Goal: Task Accomplishment & Management: Manage account settings

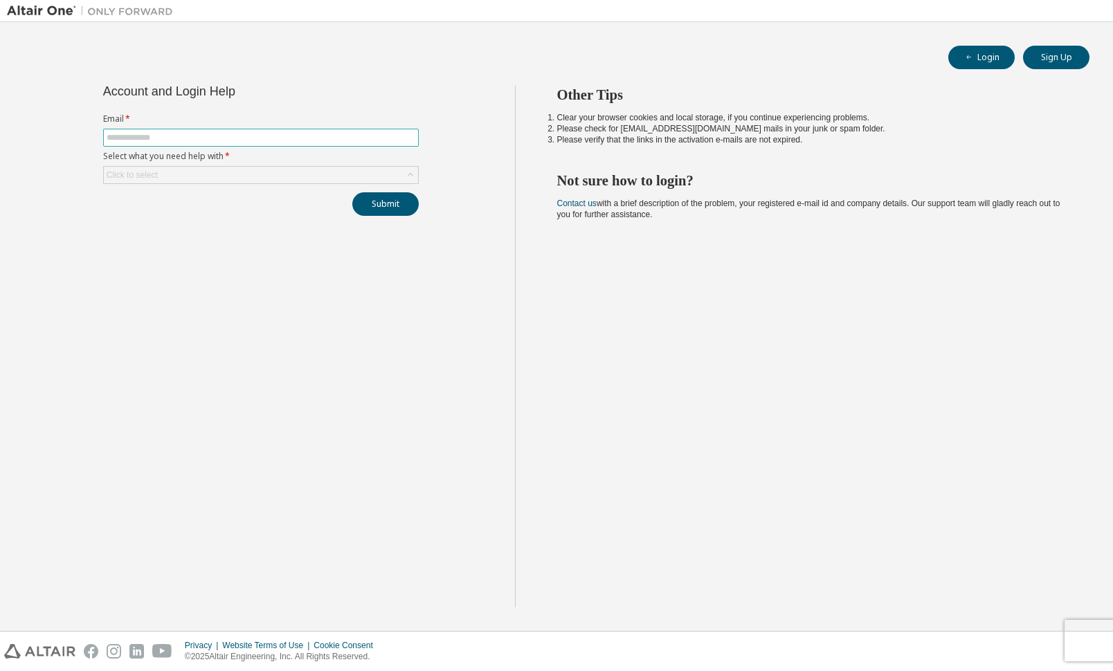
click at [219, 138] on input "text" at bounding box center [261, 137] width 309 height 11
type input "**********"
click at [241, 263] on div "**********" at bounding box center [261, 347] width 508 height 522
click at [245, 175] on div "Click to select" at bounding box center [261, 175] width 314 height 17
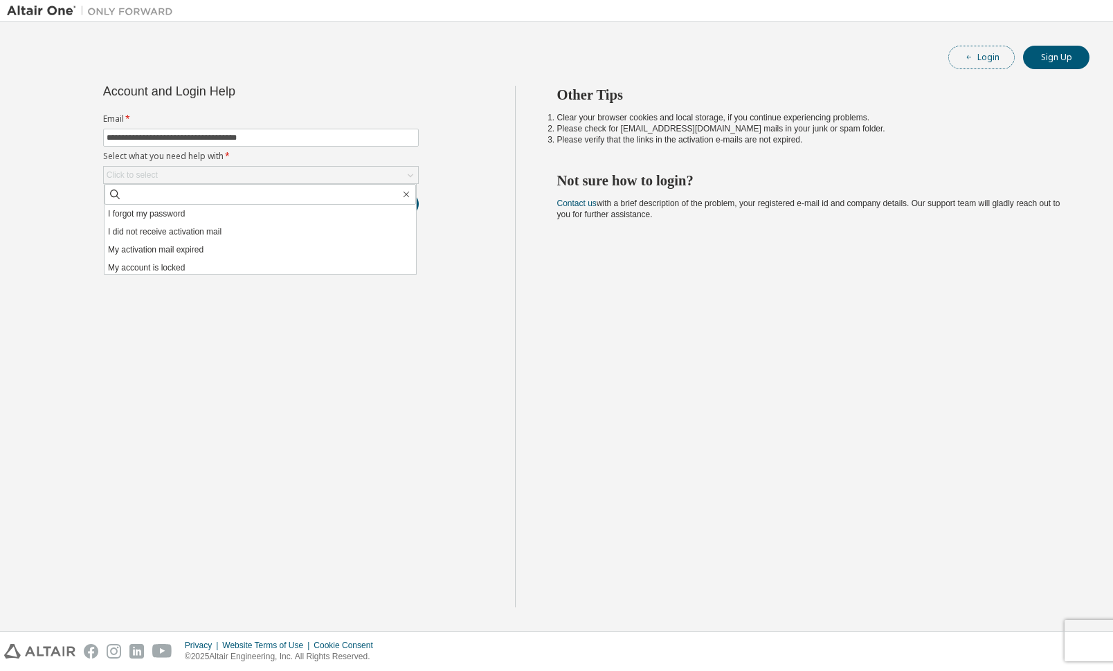
click at [985, 57] on button "Login" at bounding box center [981, 58] width 66 height 24
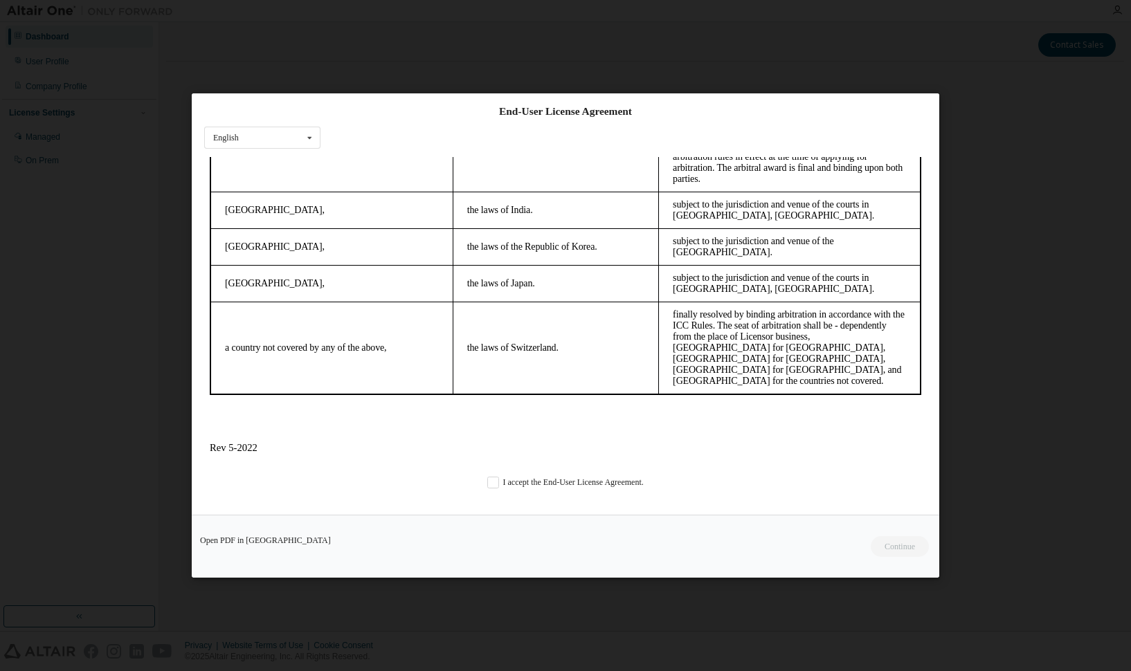
scroll to position [3888, 0]
click at [491, 480] on label "I accept the End-User License Agreement." at bounding box center [565, 483] width 156 height 12
click at [900, 545] on button "Continue" at bounding box center [899, 546] width 60 height 21
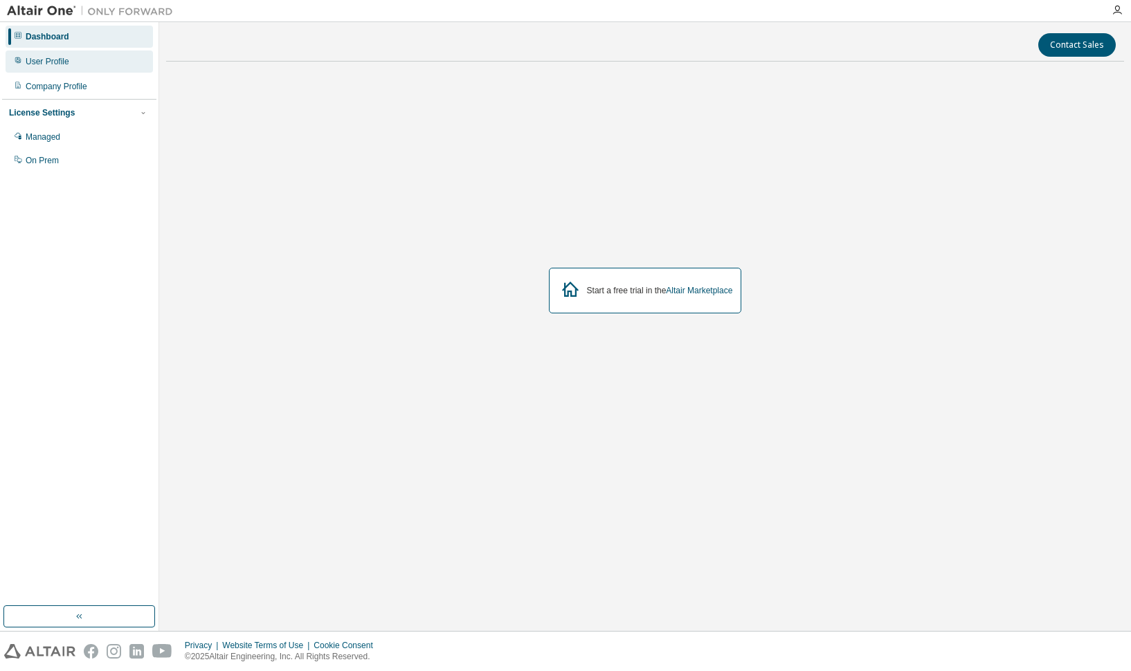
click at [52, 67] on div "User Profile" at bounding box center [79, 62] width 147 height 22
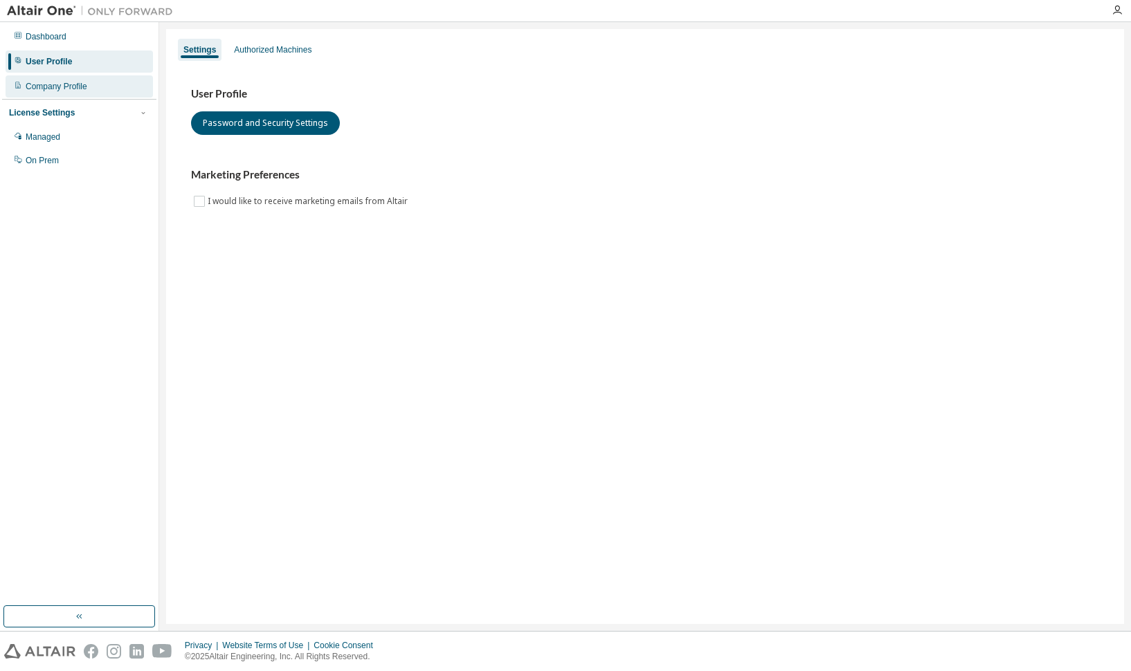
click at [75, 93] on div "Company Profile" at bounding box center [79, 86] width 147 height 22
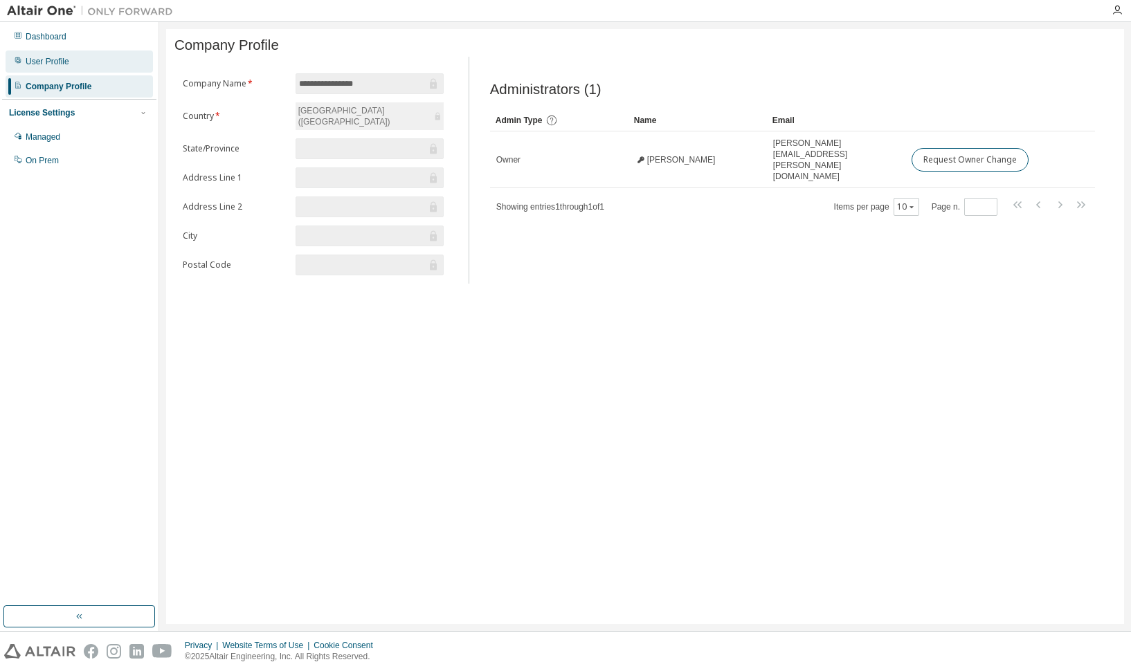
click at [55, 67] on div "User Profile" at bounding box center [79, 62] width 147 height 22
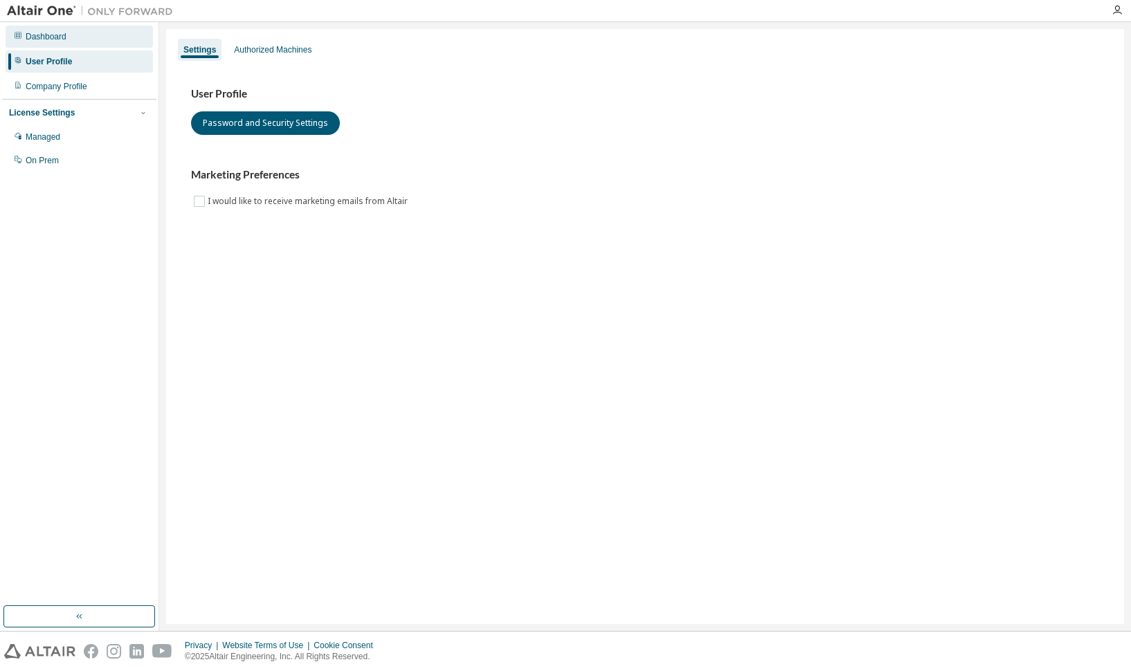
click at [63, 36] on div "Dashboard" at bounding box center [46, 36] width 41 height 11
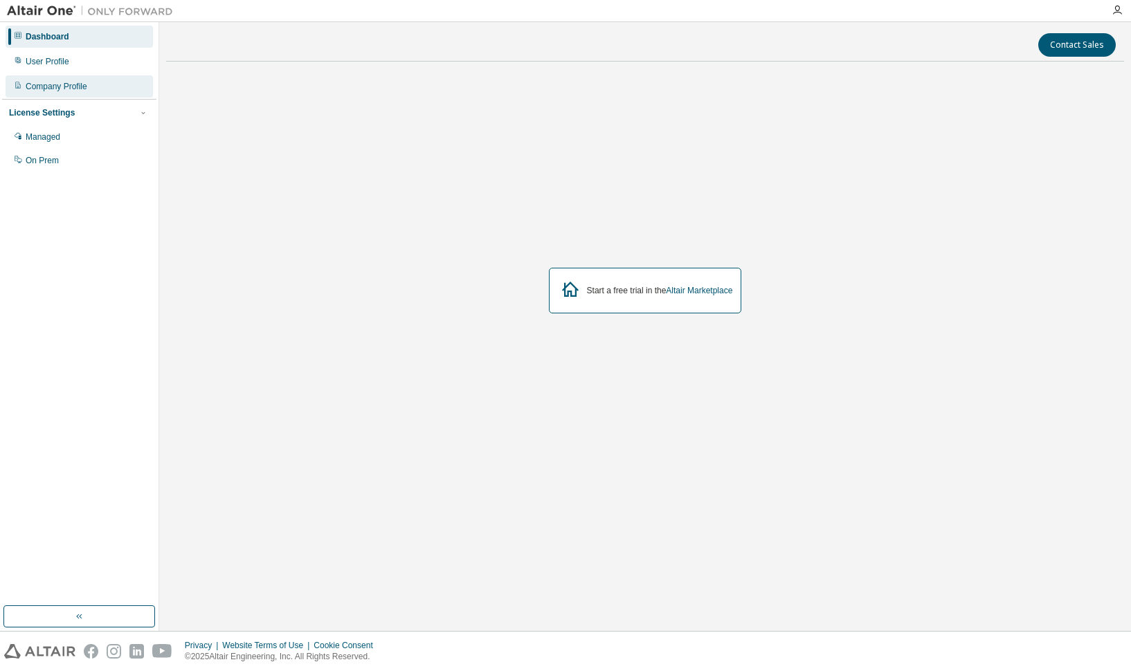
click at [71, 97] on div "Company Profile" at bounding box center [79, 86] width 147 height 22
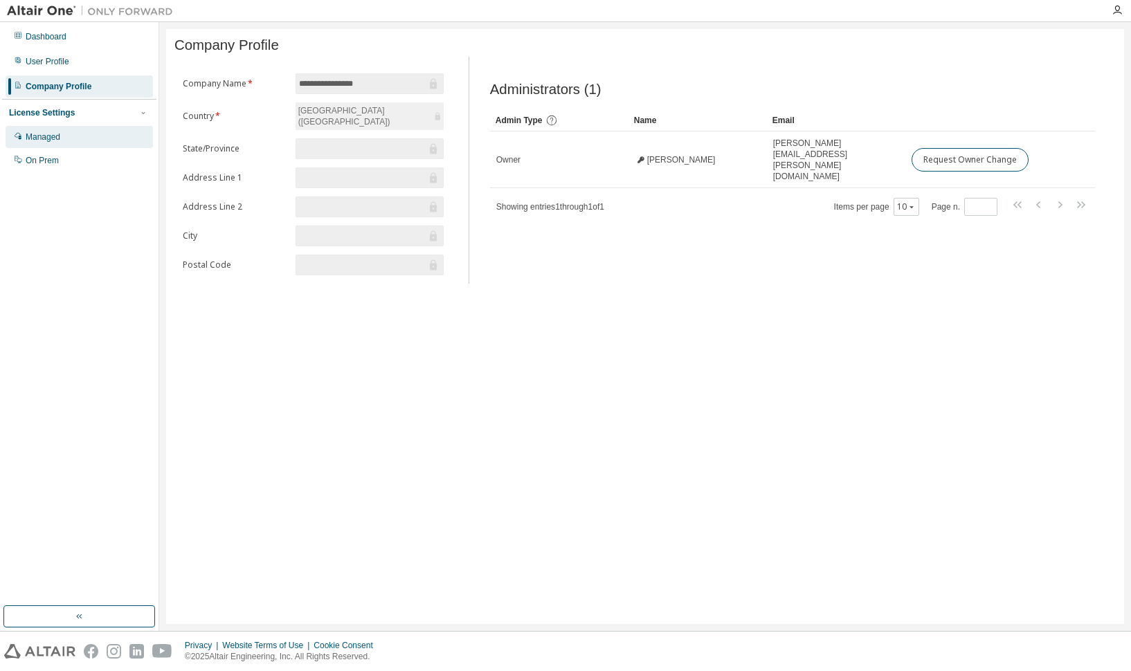
click at [41, 144] on div "Managed" at bounding box center [79, 137] width 147 height 22
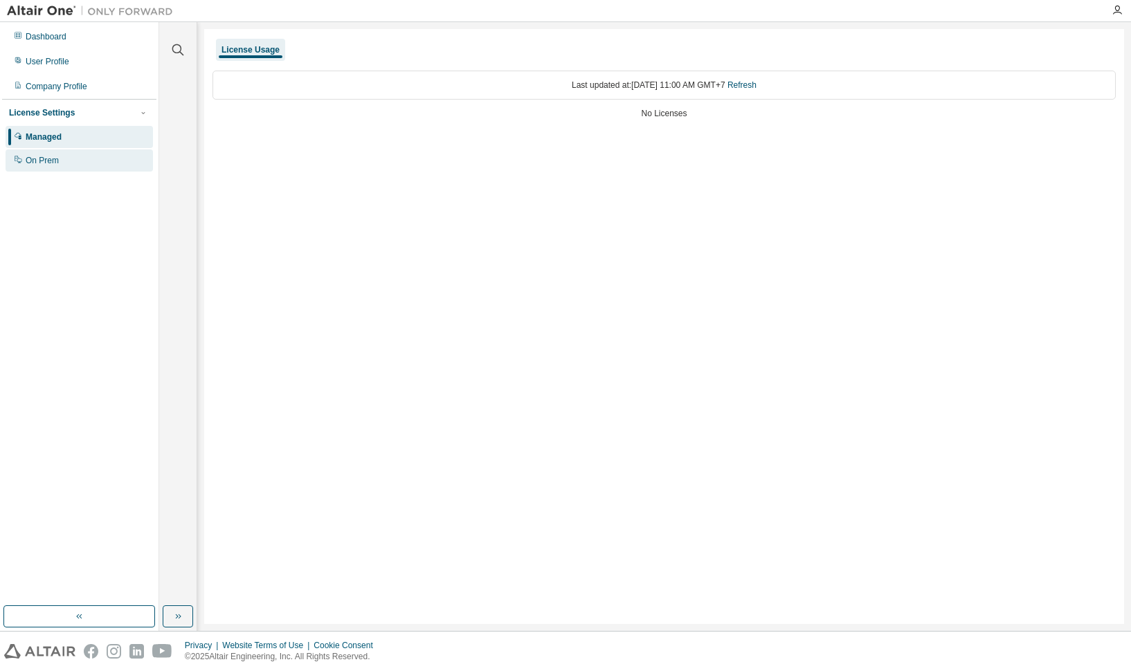
click at [53, 163] on div "On Prem" at bounding box center [42, 160] width 33 height 11
